Goal: Task Accomplishment & Management: Manage account settings

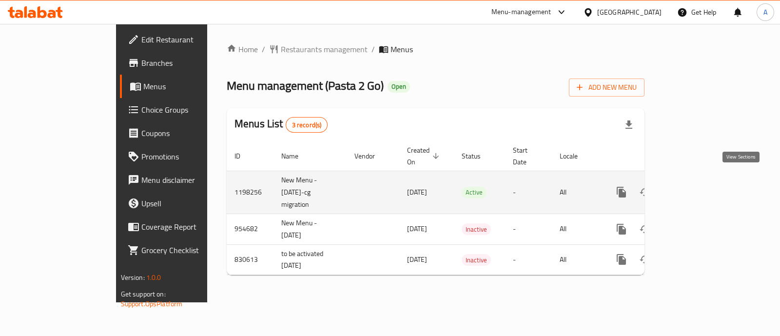
click at [697, 186] on icon "enhanced table" at bounding box center [692, 192] width 12 height 12
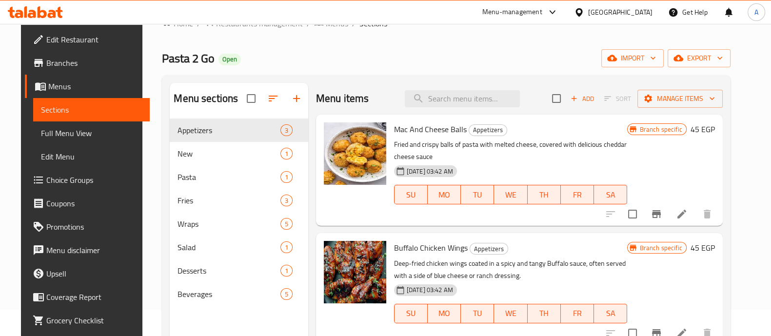
scroll to position [20, 0]
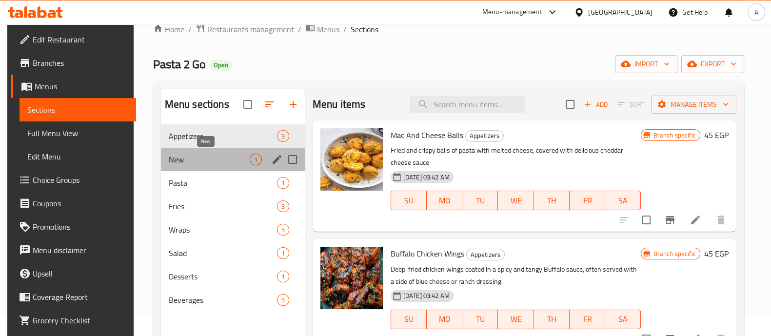
click at [222, 160] on span "New" at bounding box center [209, 160] width 81 height 12
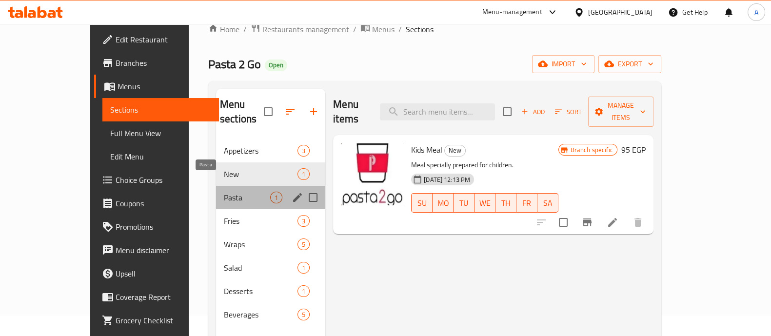
click at [224, 192] on span "Pasta" at bounding box center [247, 198] width 46 height 12
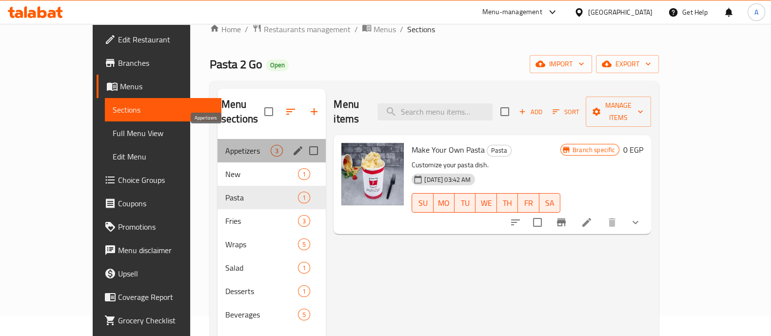
click at [237, 145] on span "Appetizers" at bounding box center [247, 151] width 45 height 12
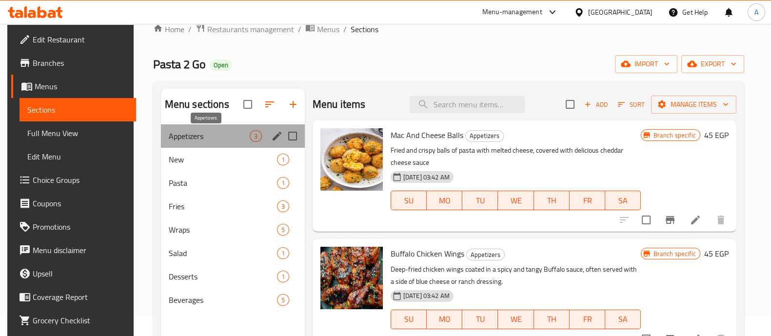
click at [237, 139] on span "Appetizers" at bounding box center [209, 136] width 81 height 12
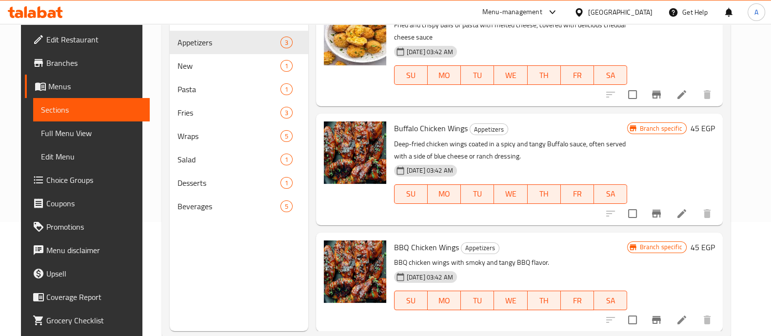
scroll to position [136, 0]
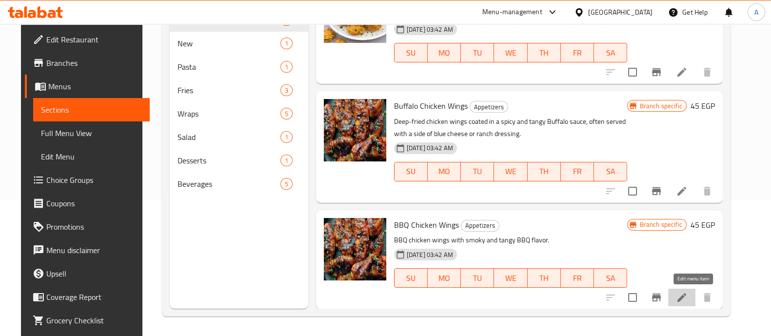
click at [687, 298] on icon at bounding box center [682, 297] width 12 height 12
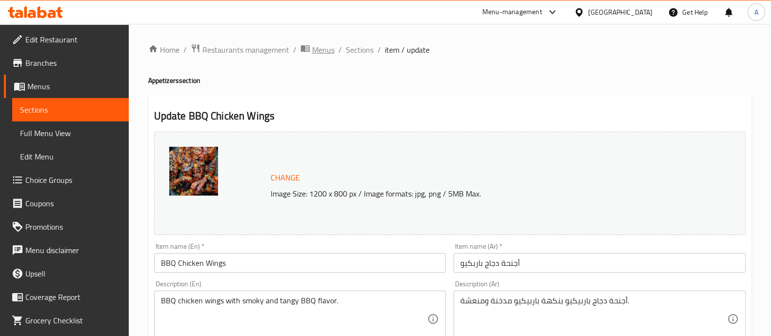
click at [325, 50] on span "Menus" at bounding box center [323, 50] width 22 height 12
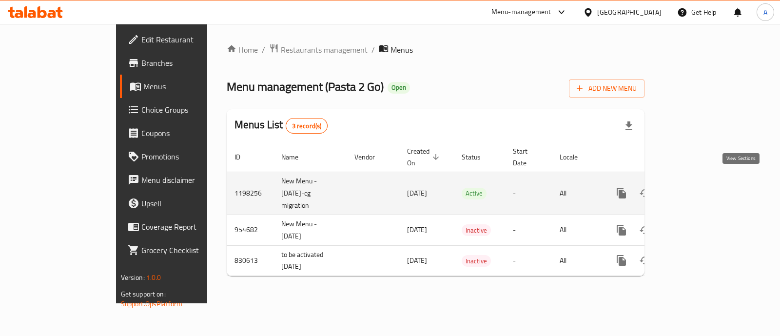
click at [697, 187] on icon "enhanced table" at bounding box center [692, 193] width 12 height 12
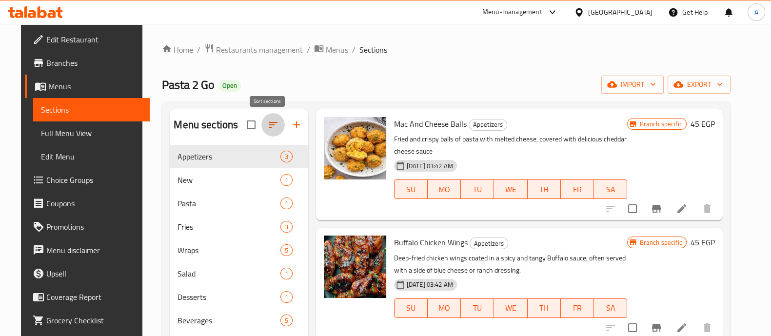
click at [268, 127] on icon "button" at bounding box center [273, 125] width 12 height 12
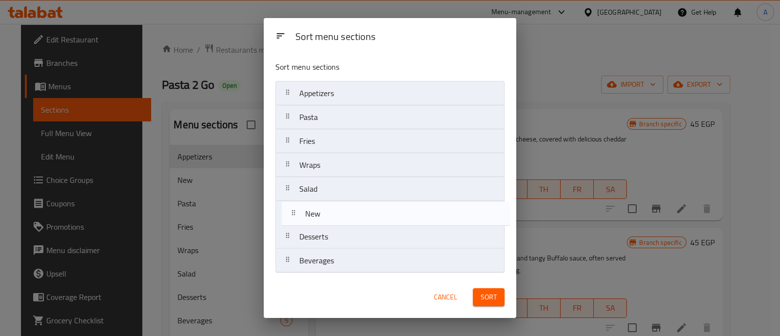
drag, startPoint x: 351, startPoint y: 122, endPoint x: 355, endPoint y: 237, distance: 115.1
click at [355, 237] on nav "Appetizers New Pasta Fries Wraps Salad Desserts Beverages" at bounding box center [389, 177] width 229 height 192
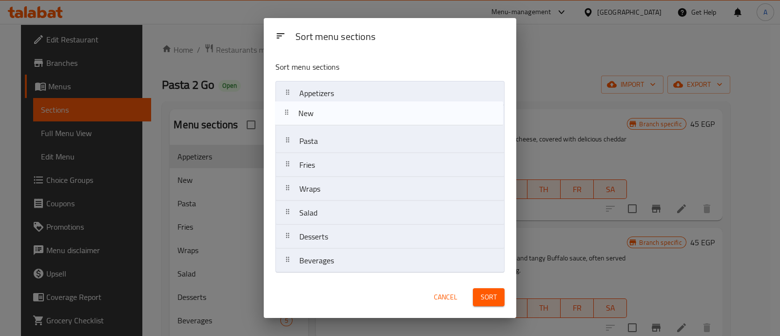
drag, startPoint x: 356, startPoint y: 218, endPoint x: 353, endPoint y: 106, distance: 112.2
click at [353, 106] on nav "Appetizers Pasta Fries Wraps Salad New Desserts Beverages" at bounding box center [389, 177] width 229 height 192
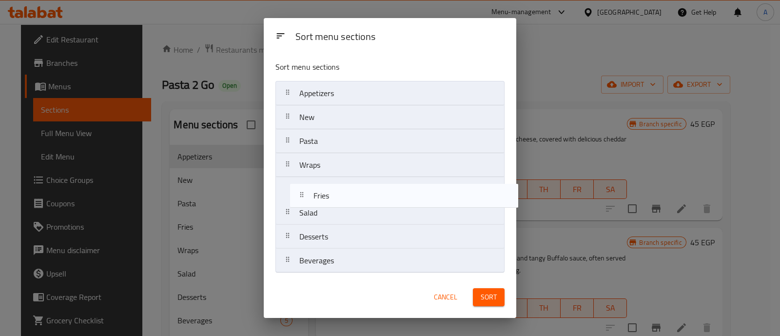
drag, startPoint x: 333, startPoint y: 166, endPoint x: 345, endPoint y: 201, distance: 37.1
click at [345, 201] on nav "Appetizers New Pasta Fries Wraps Salad Desserts Beverages" at bounding box center [389, 177] width 229 height 192
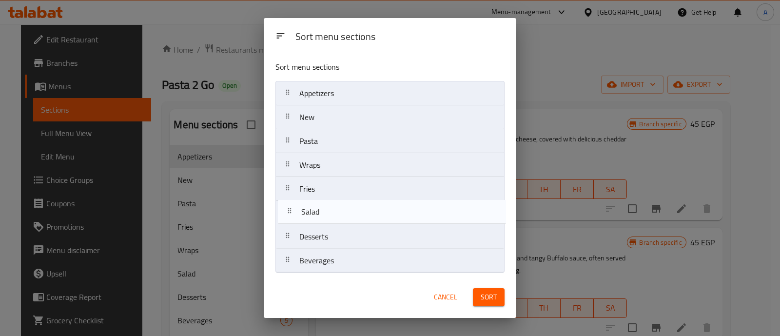
click at [344, 209] on nav "Appetizers New Pasta Wraps Fries Salad Desserts Beverages" at bounding box center [389, 177] width 229 height 192
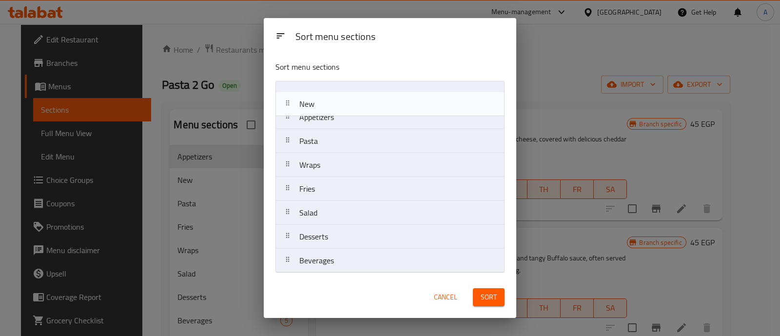
drag, startPoint x: 329, startPoint y: 122, endPoint x: 327, endPoint y: 102, distance: 20.1
click at [327, 102] on nav "Appetizers New Pasta Wraps Fries Salad Desserts Beverages" at bounding box center [389, 177] width 229 height 192
drag, startPoint x: 327, startPoint y: 102, endPoint x: 341, endPoint y: 123, distance: 25.0
click at [341, 123] on nav "New Appetizers Pasta Wraps Fries Salad Desserts Beverages" at bounding box center [389, 177] width 229 height 192
drag, startPoint x: 341, startPoint y: 123, endPoint x: 338, endPoint y: 100, distance: 22.6
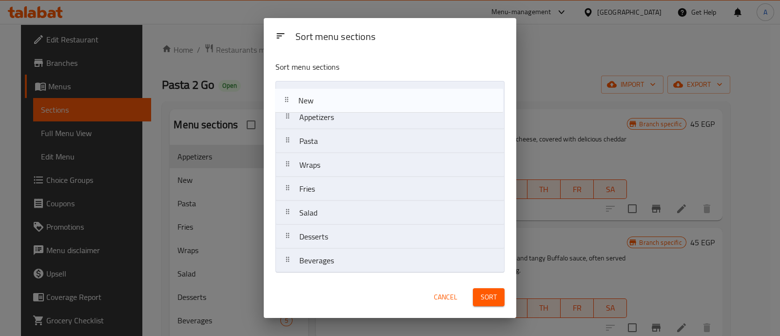
click at [338, 100] on nav "Appetizers New Pasta Wraps Fries Salad Desserts Beverages" at bounding box center [389, 177] width 229 height 192
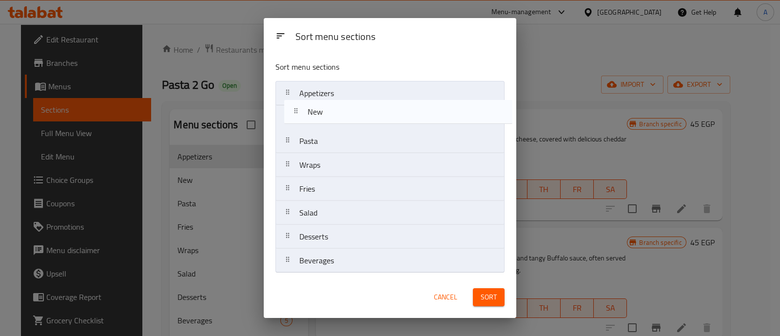
drag, startPoint x: 331, startPoint y: 87, endPoint x: 340, endPoint y: 109, distance: 23.9
click at [340, 109] on nav "New Appetizers Pasta Wraps Fries Salad Desserts Beverages" at bounding box center [389, 177] width 229 height 192
drag, startPoint x: 342, startPoint y: 117, endPoint x: 347, endPoint y: 149, distance: 31.6
click at [347, 149] on nav "Appetizers New Pasta Wraps Fries Salad Desserts Beverages" at bounding box center [389, 177] width 229 height 192
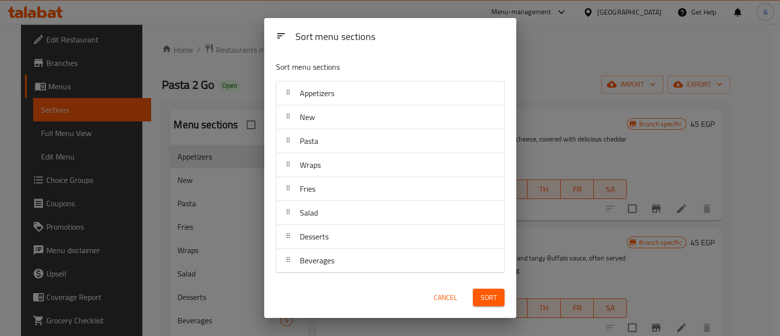
click at [483, 296] on span "Sort" at bounding box center [489, 297] width 16 height 12
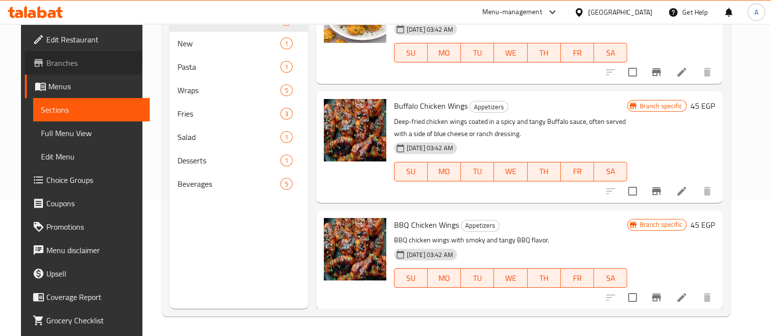
click at [46, 59] on span "Branches" at bounding box center [94, 63] width 96 height 12
